Goal: Task Accomplishment & Management: Manage account settings

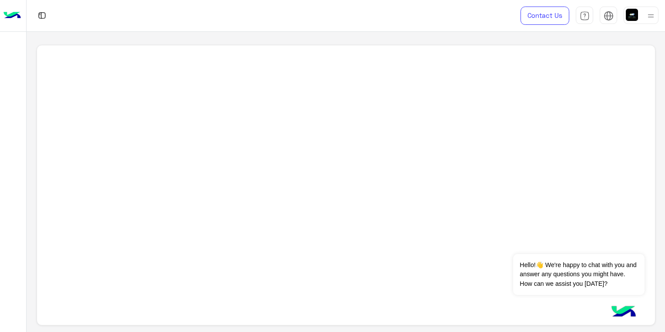
click at [527, 55] on div at bounding box center [346, 185] width 619 height 281
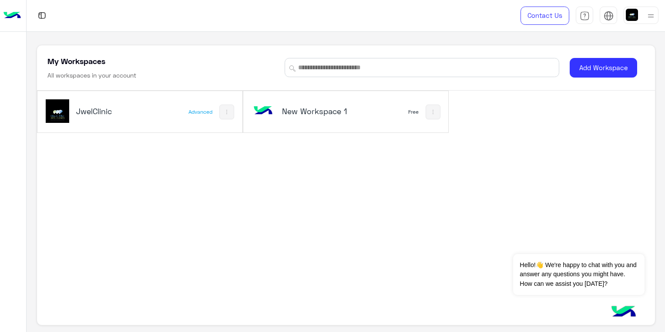
click at [233, 102] on div "JwelClinic Advanced" at bounding box center [139, 111] width 205 height 41
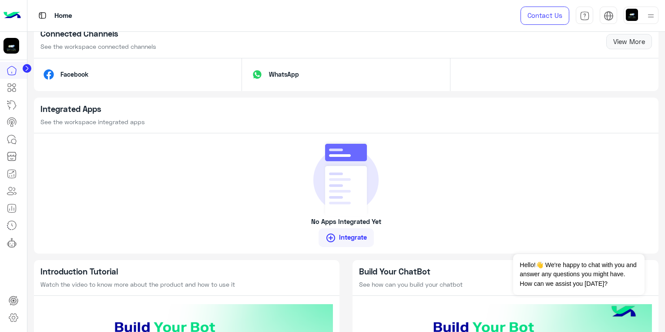
scroll to position [428, 0]
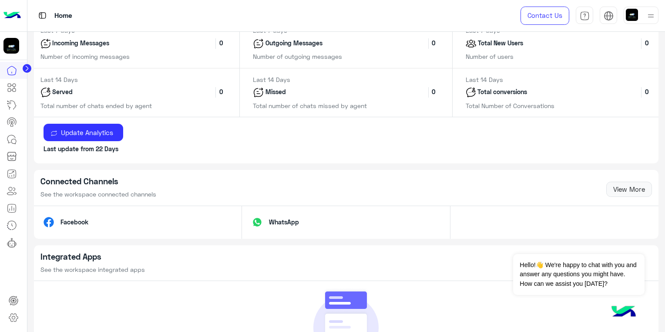
click at [144, 125] on div "Update Analytics Last update from 22 Days" at bounding box center [346, 140] width 625 height 47
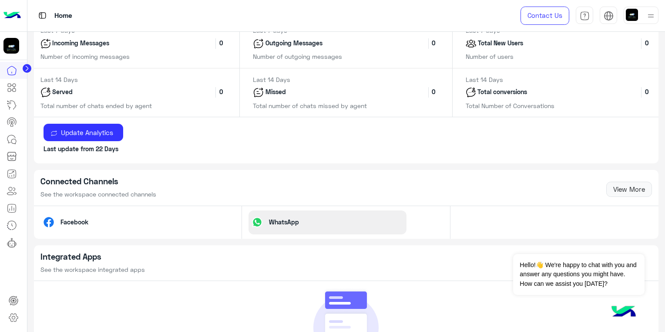
click at [309, 217] on div "WhatsApp" at bounding box center [328, 222] width 158 height 24
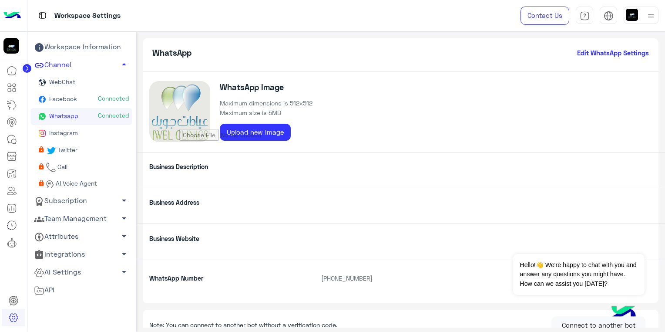
click at [232, 171] on p "Business Description" at bounding box center [229, 166] width 172 height 9
click at [78, 119] on link "Whatsapp Connected" at bounding box center [81, 116] width 102 height 17
click at [81, 131] on link "Instagram" at bounding box center [81, 133] width 102 height 17
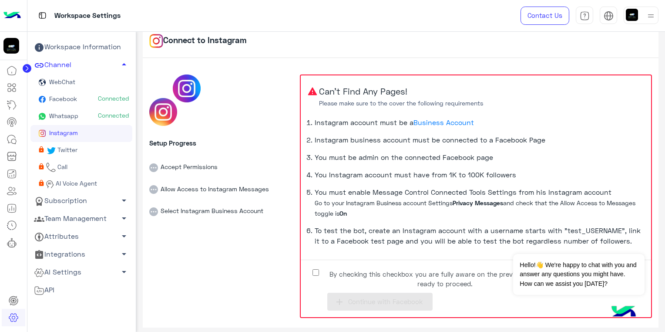
scroll to position [17, 0]
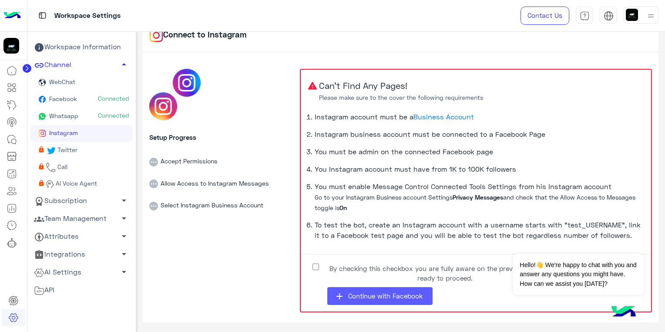
click at [361, 290] on button "add Continue with Facebook" at bounding box center [379, 296] width 105 height 18
click at [155, 263] on div "Setup Progress Accept Permissions Allow Access to Instagram Messages Select Ins…" at bounding box center [221, 191] width 144 height 244
click at [406, 290] on button "add Continue with Facebook" at bounding box center [379, 296] width 105 height 18
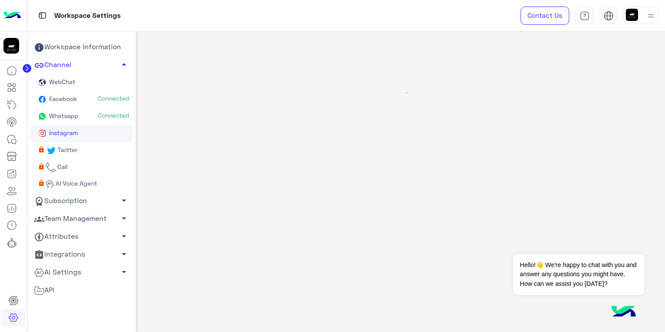
scroll to position [0, 0]
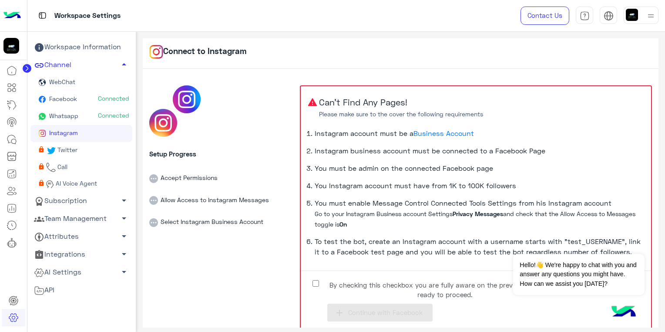
click at [85, 135] on link "Instagram" at bounding box center [81, 133] width 102 height 17
click at [319, 281] on label "By checking this checkbox you are fully aware on the previous points and ready …" at bounding box center [438, 287] width 261 height 20
click at [367, 307] on button "add Continue with Facebook" at bounding box center [379, 312] width 105 height 18
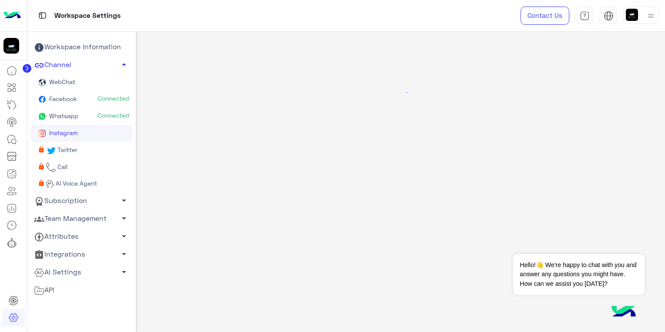
click at [310, 304] on div at bounding box center [400, 180] width 529 height 296
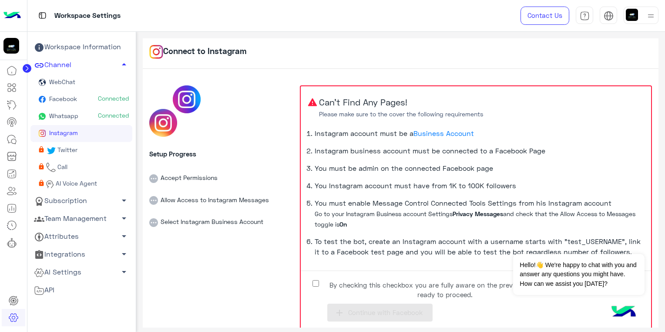
click at [71, 113] on span "Whatsapp" at bounding box center [62, 115] width 31 height 7
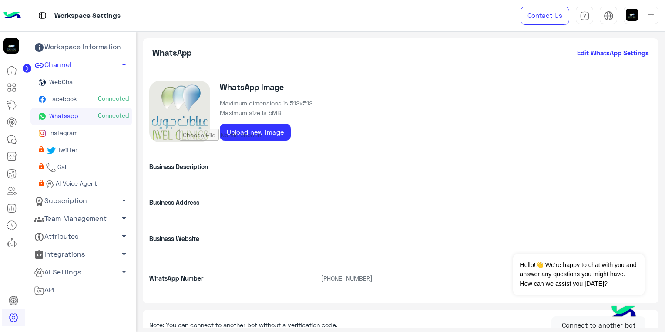
click at [78, 184] on span "AI Voice Agent" at bounding box center [75, 182] width 43 height 7
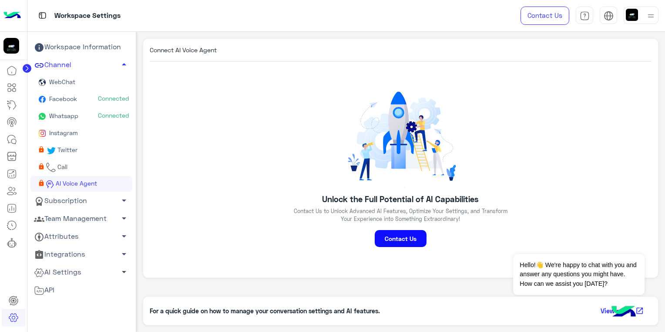
click at [388, 151] on img at bounding box center [400, 136] width 127 height 102
click at [651, 13] on img at bounding box center [651, 15] width 11 height 11
click at [581, 116] on link "Sign Out" at bounding box center [581, 115] width 24 height 7
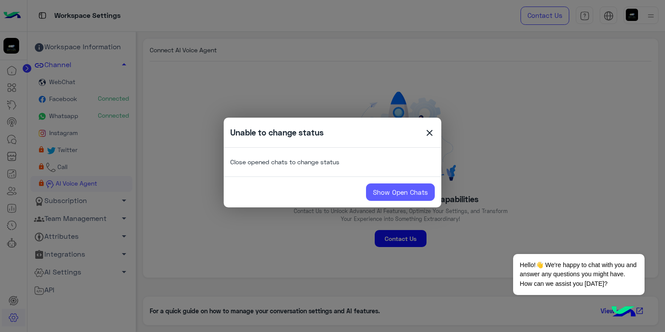
click at [397, 190] on link "Show Open Chats" at bounding box center [400, 191] width 69 height 17
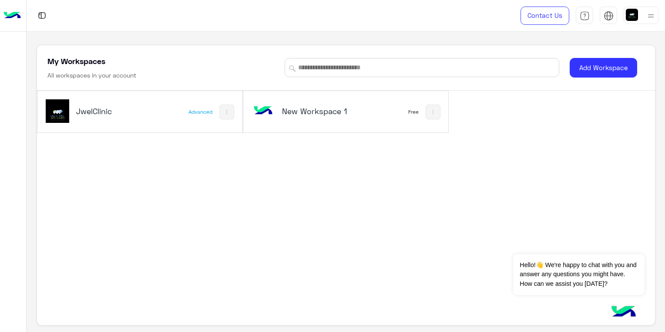
click at [155, 254] on div "JwelClinic Advanced New Workspace 1 Free" at bounding box center [346, 199] width 618 height 216
click at [653, 17] on img at bounding box center [651, 15] width 11 height 11
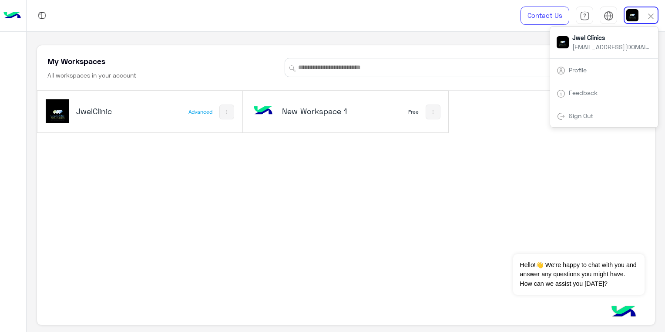
click at [594, 47] on span "[EMAIL_ADDRESS][DOMAIN_NAME]" at bounding box center [612, 46] width 78 height 9
click at [372, 107] on div "New Workspace 1 Free" at bounding box center [345, 111] width 205 height 41
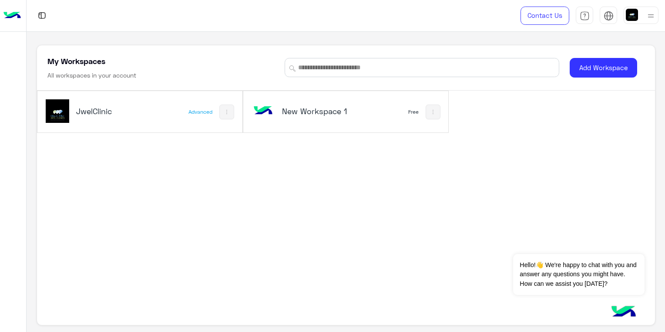
click at [331, 101] on div "New Workspace 1" at bounding box center [308, 111] width 113 height 25
click at [435, 257] on div "JwelClinic Advanced New Workspace 1 Free" at bounding box center [346, 199] width 618 height 216
click at [227, 117] on button at bounding box center [226, 111] width 15 height 15
click at [366, 172] on div at bounding box center [332, 166] width 665 height 332
click at [121, 78] on h6 "All workspaces in your account" at bounding box center [91, 75] width 89 height 9
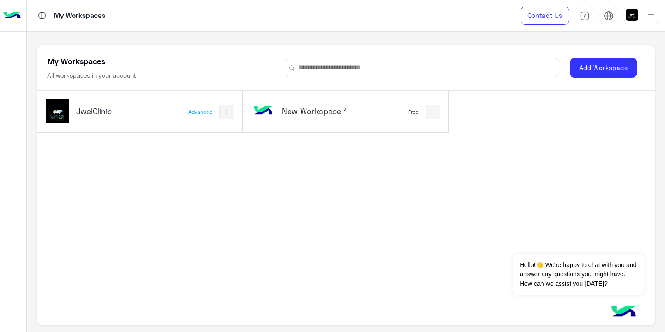
click at [638, 14] on div at bounding box center [641, 15] width 35 height 17
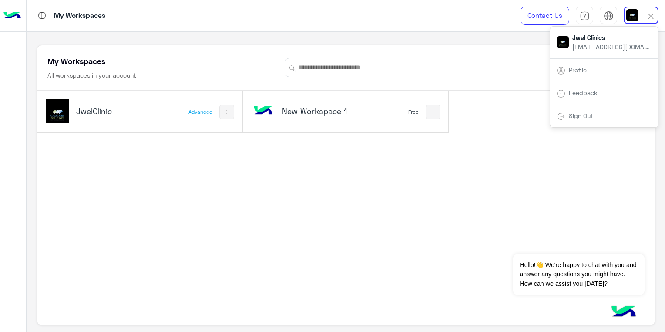
click at [620, 39] on span "Jwel Clinics" at bounding box center [612, 37] width 78 height 9
click at [522, 215] on div "JwelClinic Advanced New Workspace 1 Free" at bounding box center [346, 199] width 618 height 216
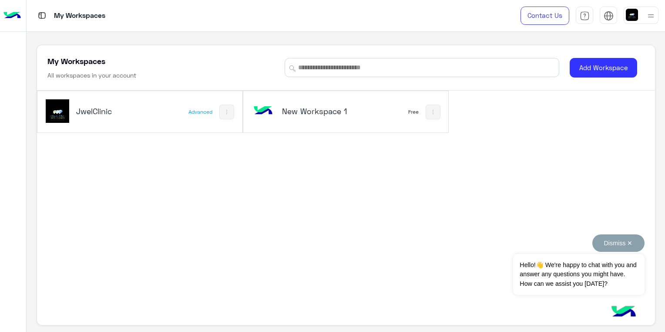
click at [637, 243] on button "Dismiss ✕" at bounding box center [619, 242] width 52 height 17
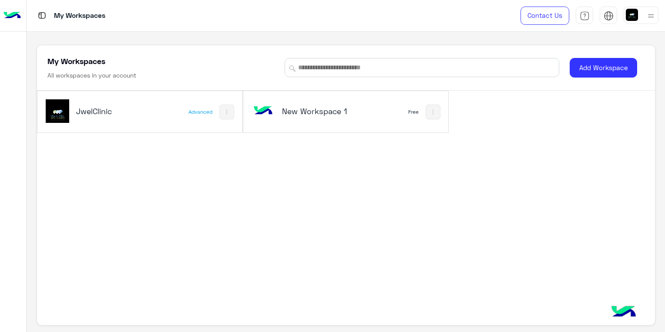
click at [40, 13] on img at bounding box center [42, 15] width 11 height 11
click at [655, 17] on img at bounding box center [651, 15] width 11 height 11
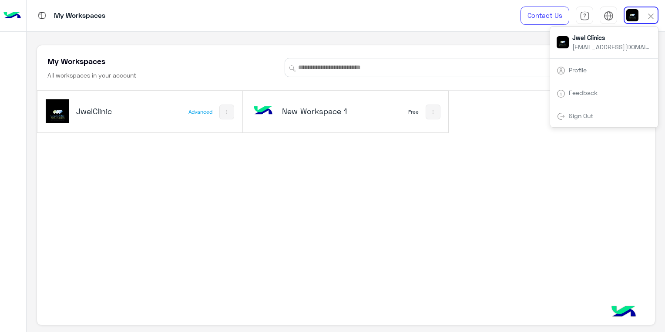
click at [595, 116] on span "Sign Out" at bounding box center [581, 115] width 31 height 7
click at [576, 115] on link "Sign Out" at bounding box center [581, 115] width 24 height 7
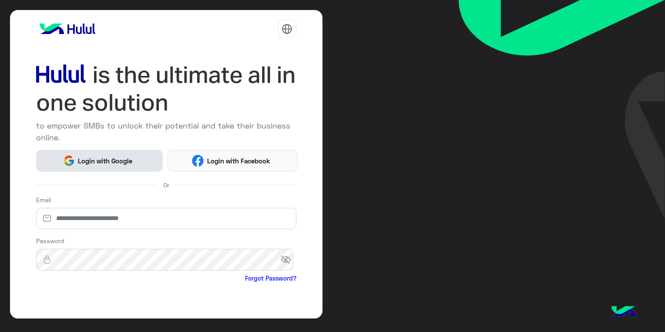
click at [136, 154] on button "Login with Google" at bounding box center [99, 161] width 127 height 22
